Goal: Task Accomplishment & Management: Manage account settings

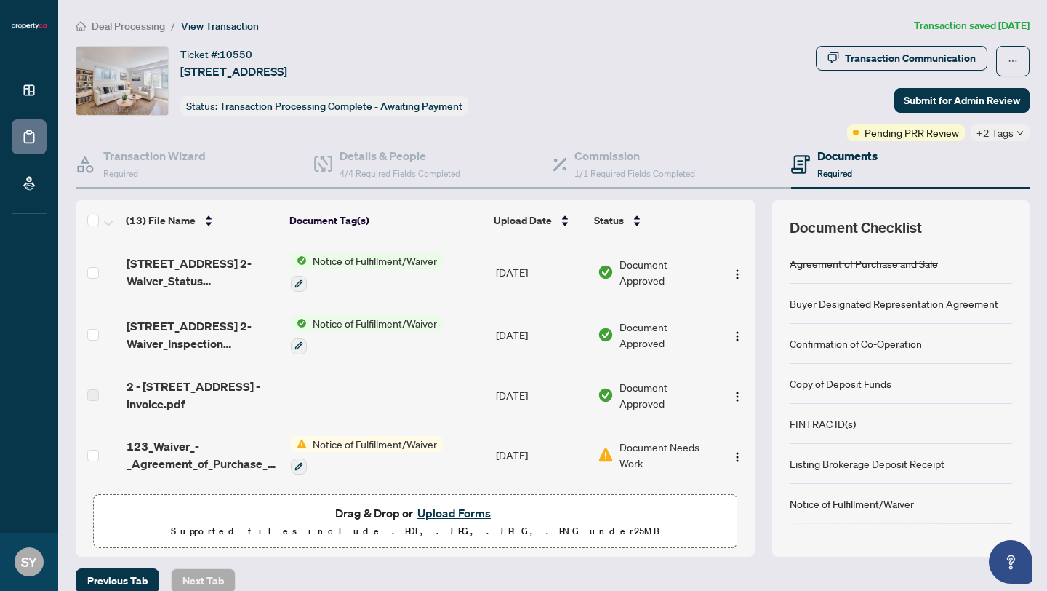
scroll to position [557, 0]
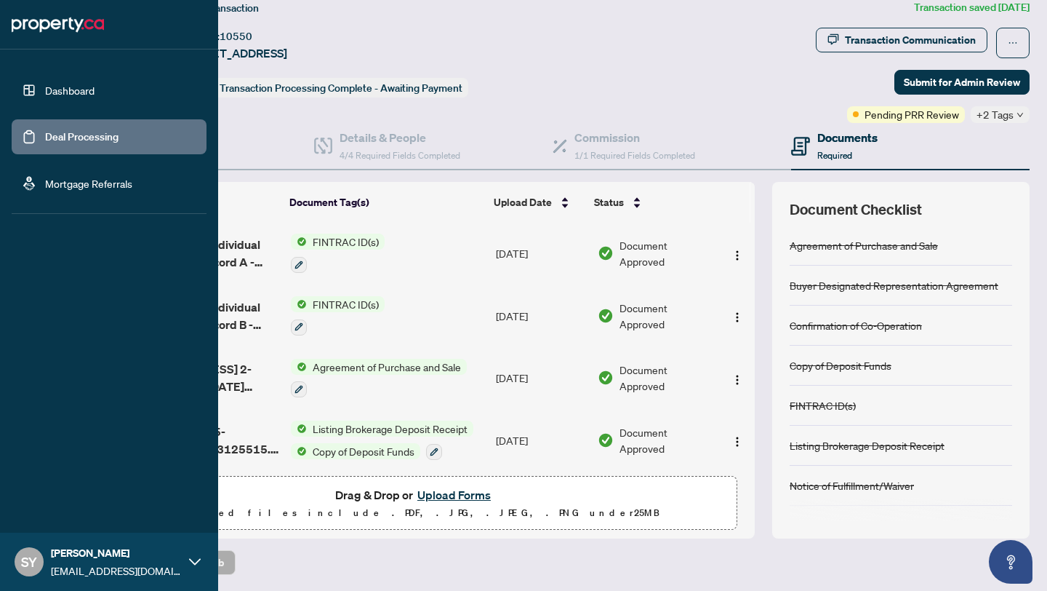
click at [76, 90] on link "Dashboard" at bounding box center [69, 90] width 49 height 13
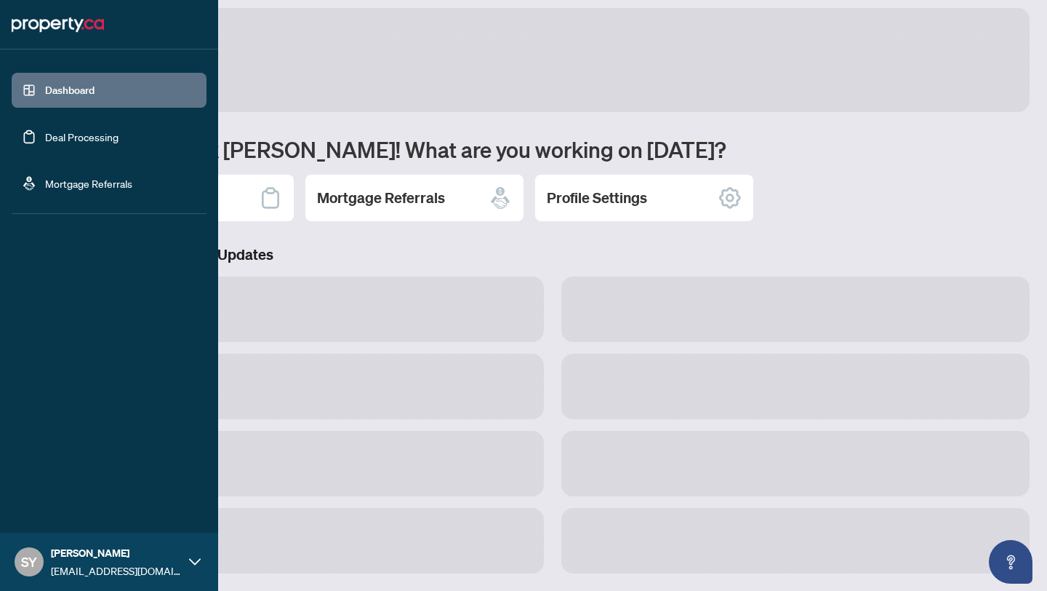
scroll to position [9, 0]
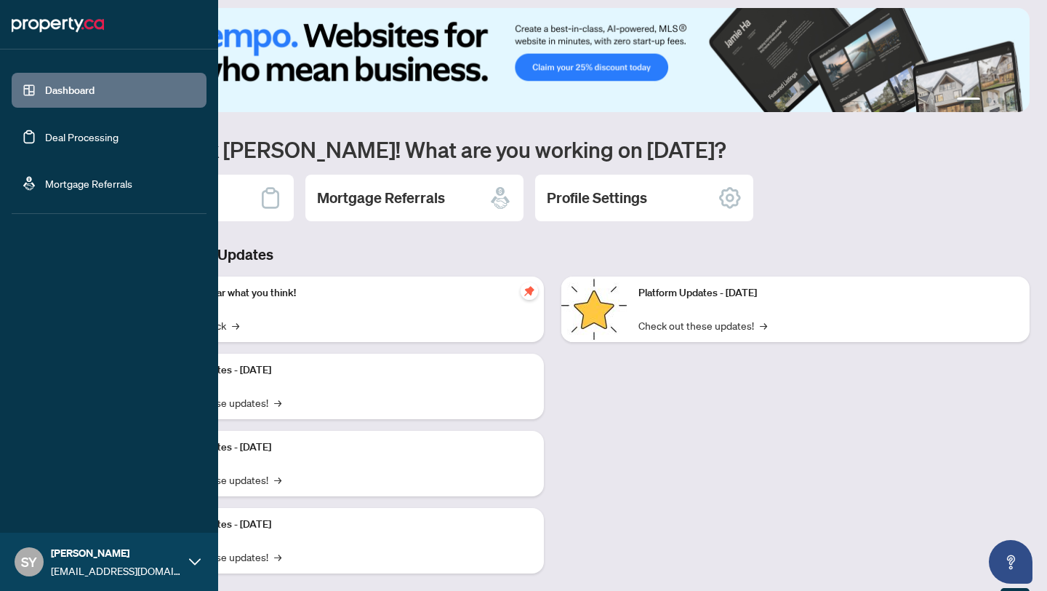
click at [69, 143] on link "Deal Processing" at bounding box center [81, 136] width 73 height 13
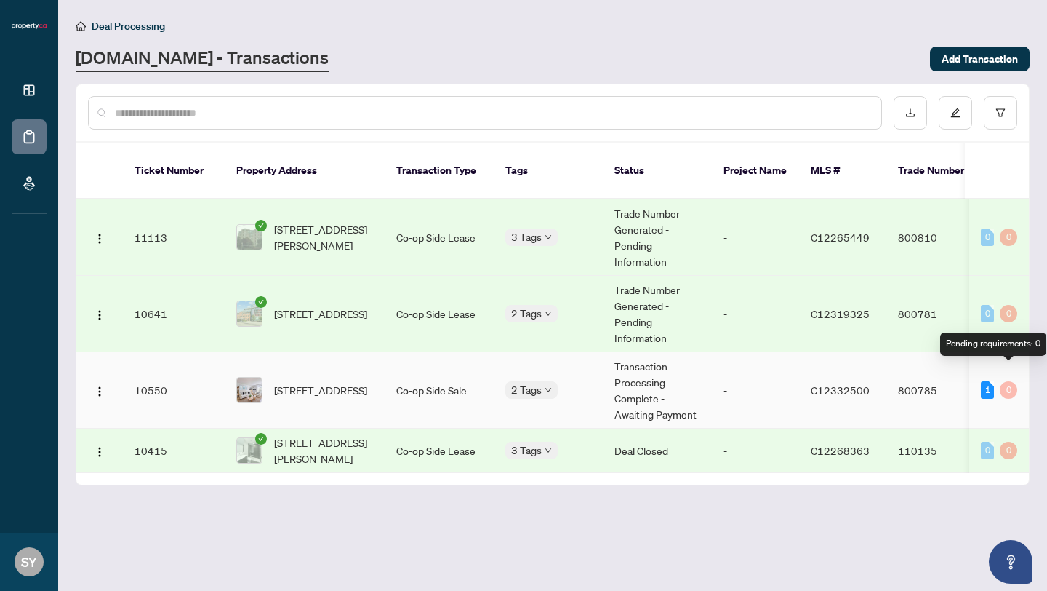
click at [1009, 381] on div "0" at bounding box center [1008, 389] width 17 height 17
click at [986, 381] on div "1" at bounding box center [987, 389] width 13 height 17
